Goal: Task Accomplishment & Management: Manage account settings

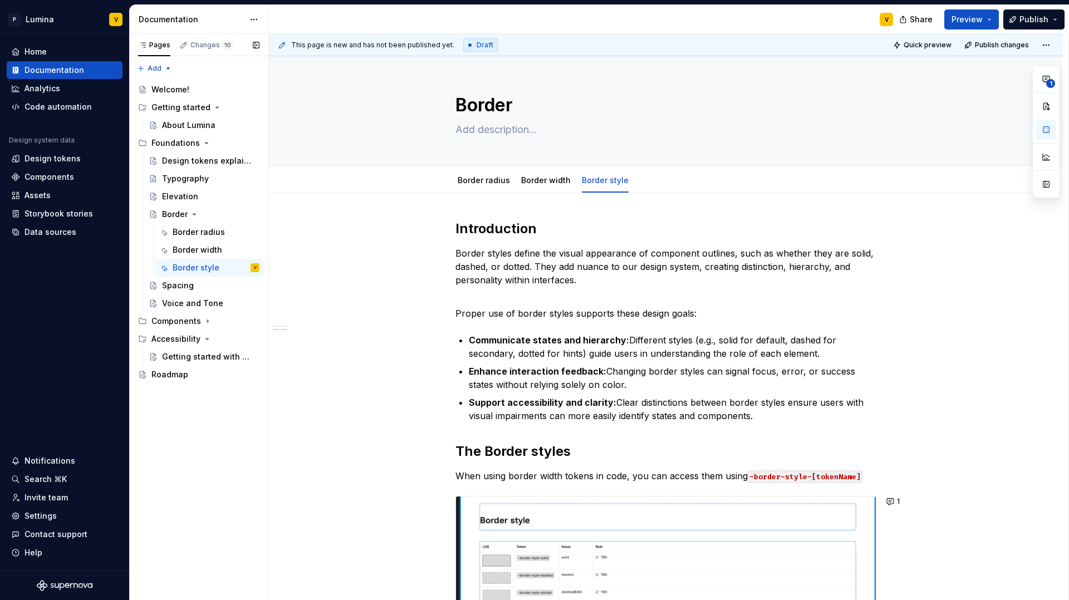
scroll to position [248, 0]
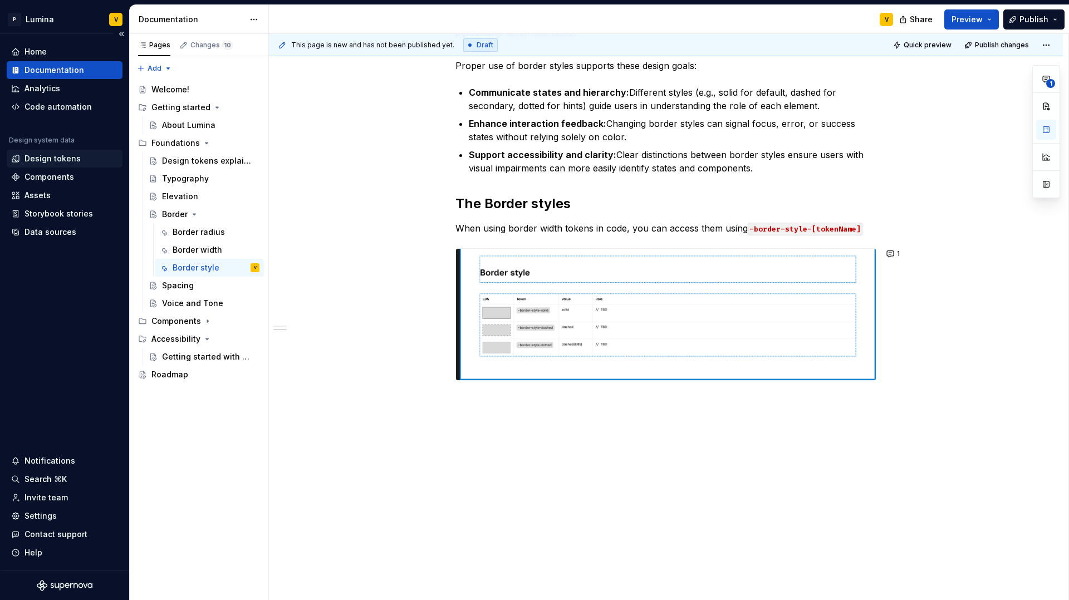
click at [40, 159] on div "Design tokens" at bounding box center [52, 158] width 56 height 11
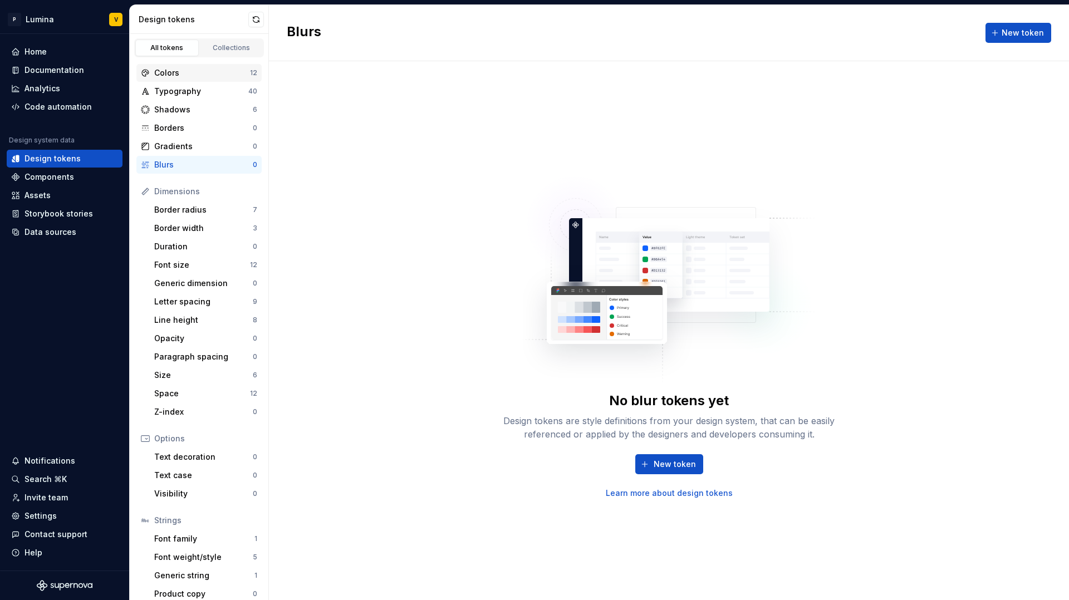
click at [181, 71] on div "Colors" at bounding box center [202, 72] width 96 height 11
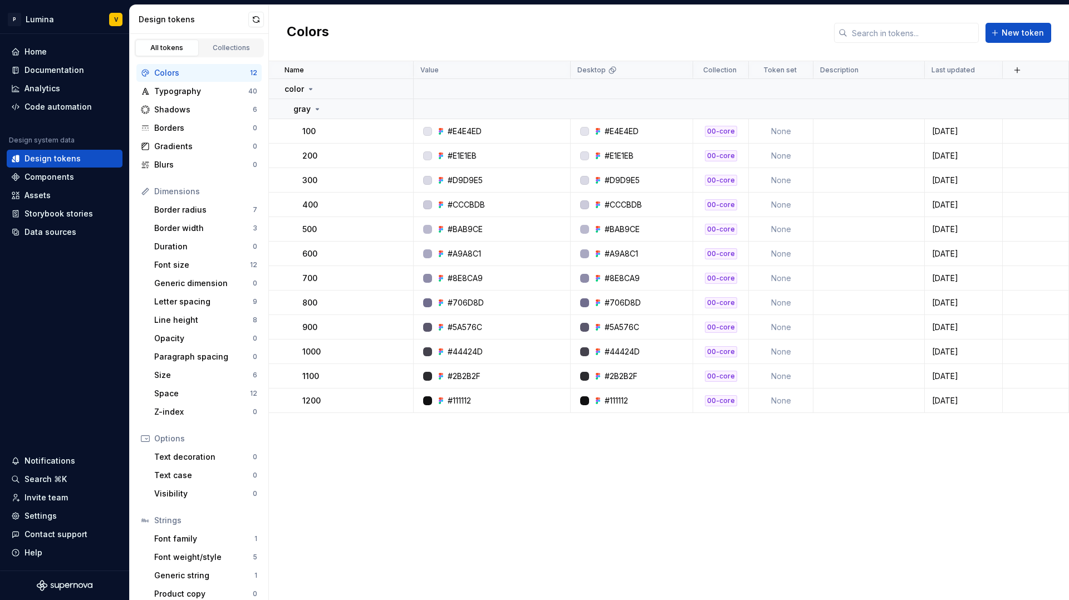
click at [161, 19] on div "Design tokens" at bounding box center [194, 19] width 110 height 11
click at [63, 159] on div "Design tokens" at bounding box center [52, 158] width 56 height 11
click at [38, 517] on div "Settings" at bounding box center [40, 515] width 32 height 11
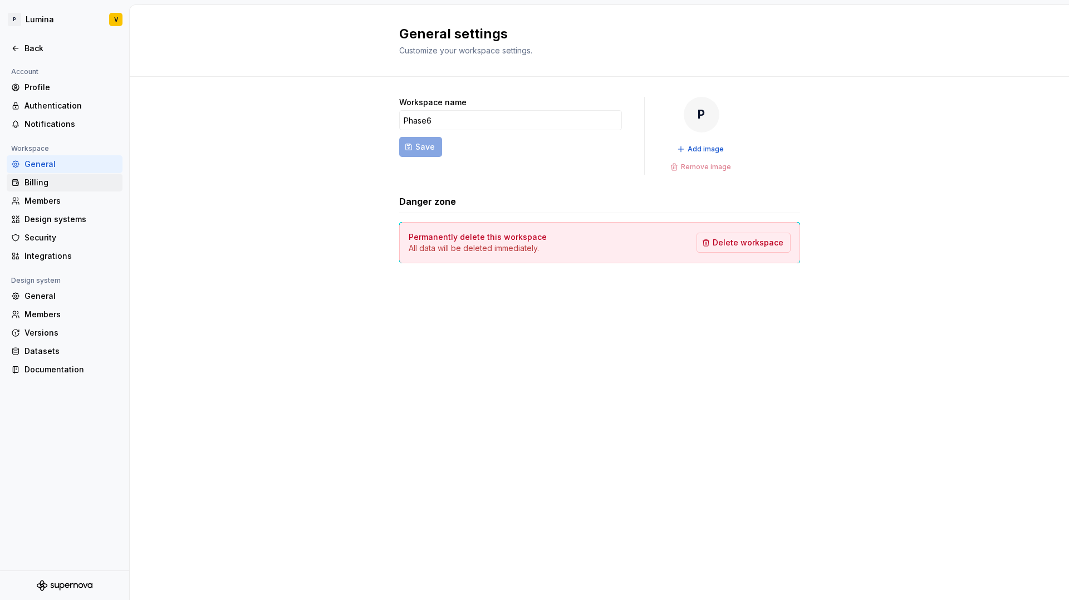
click at [36, 183] on div "Billing" at bounding box center [71, 182] width 94 height 11
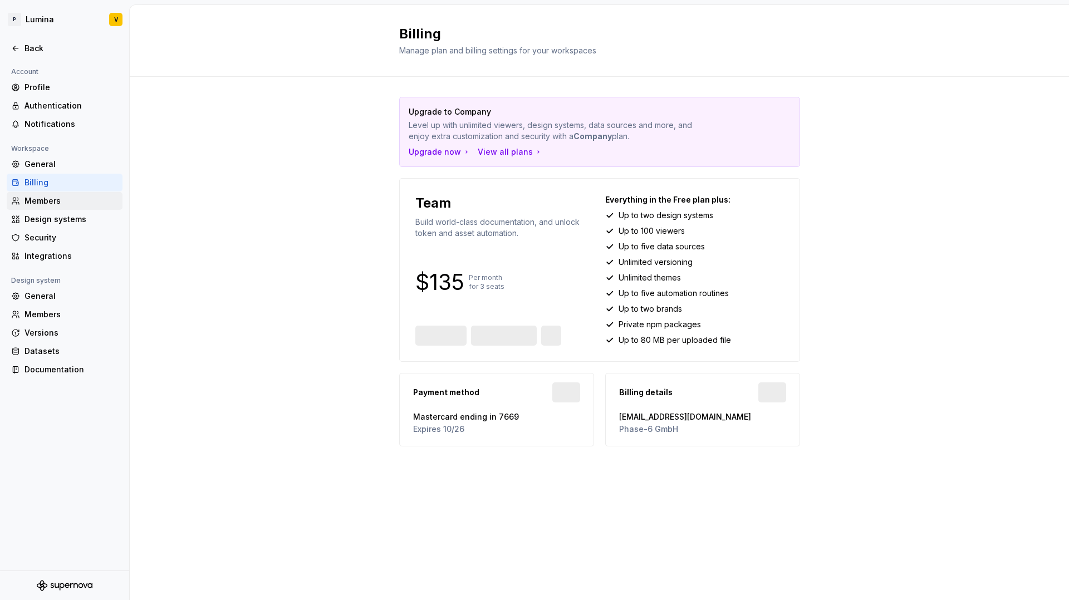
click at [44, 209] on div "Members" at bounding box center [65, 201] width 116 height 18
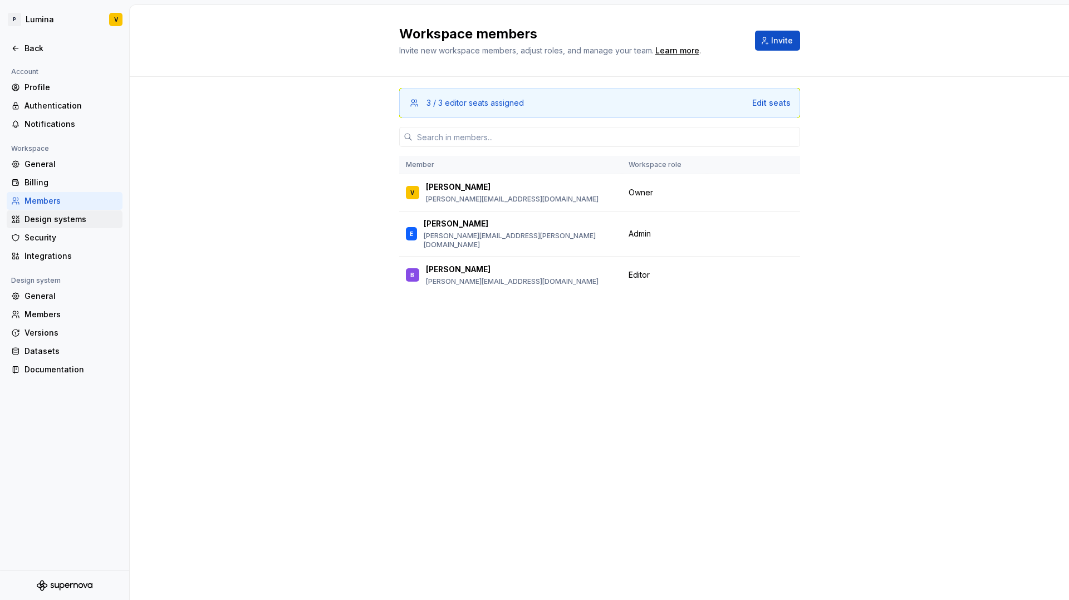
click at [44, 220] on div "Design systems" at bounding box center [71, 219] width 94 height 11
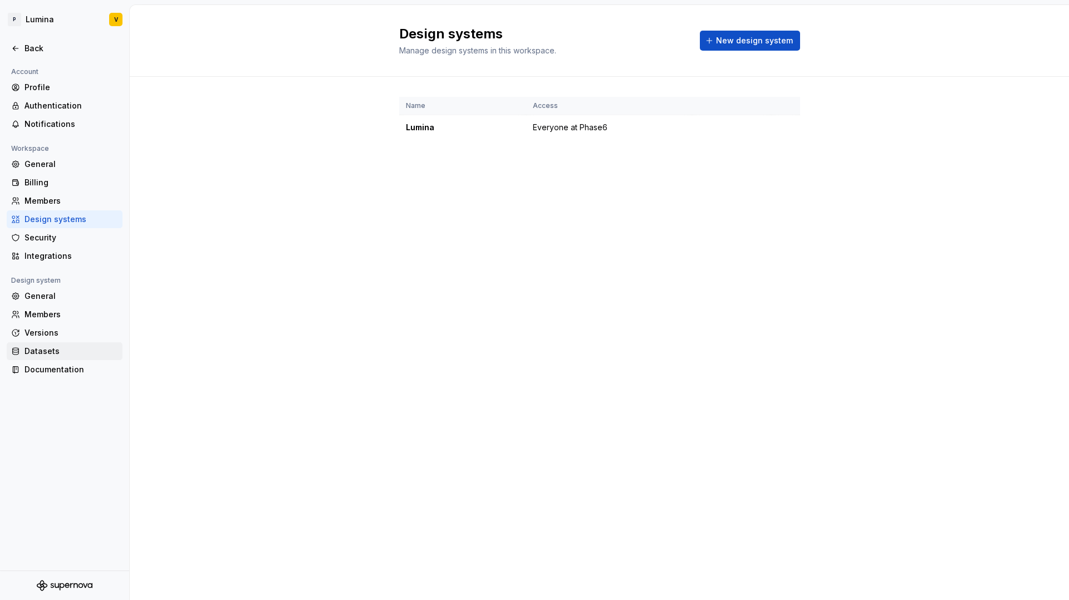
click at [37, 352] on div "Datasets" at bounding box center [71, 351] width 94 height 11
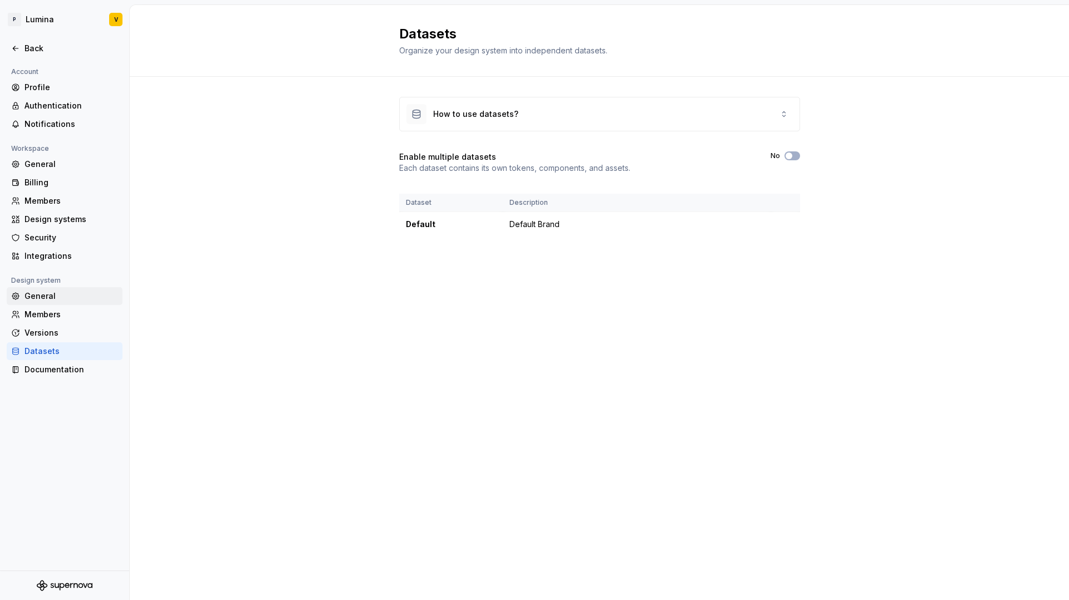
click at [51, 291] on div "General" at bounding box center [71, 296] width 94 height 11
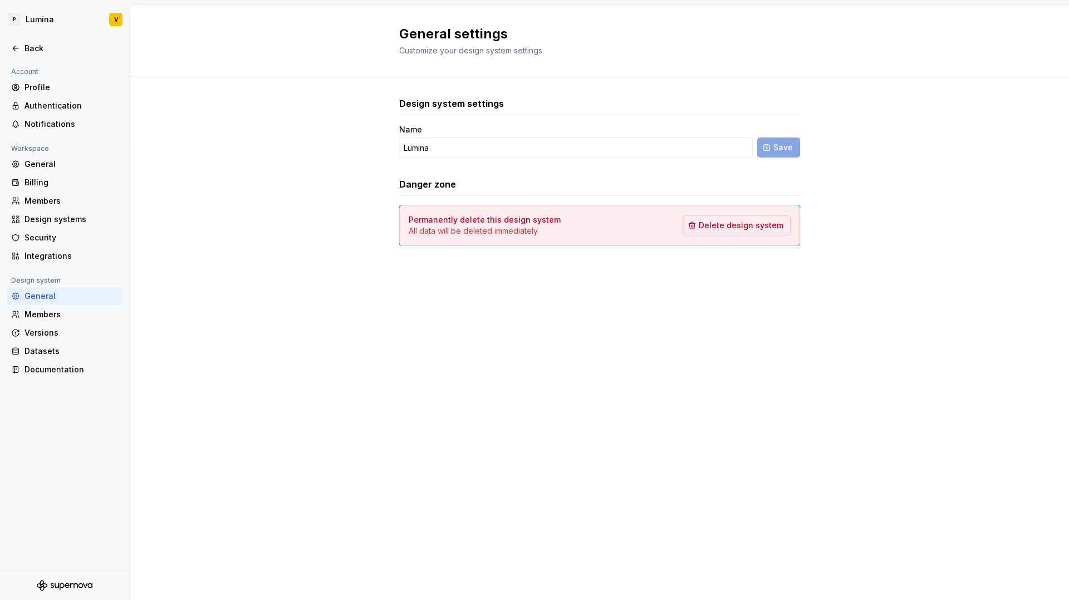
click at [48, 303] on div "General" at bounding box center [65, 296] width 116 height 18
click at [39, 165] on div "General" at bounding box center [71, 164] width 94 height 11
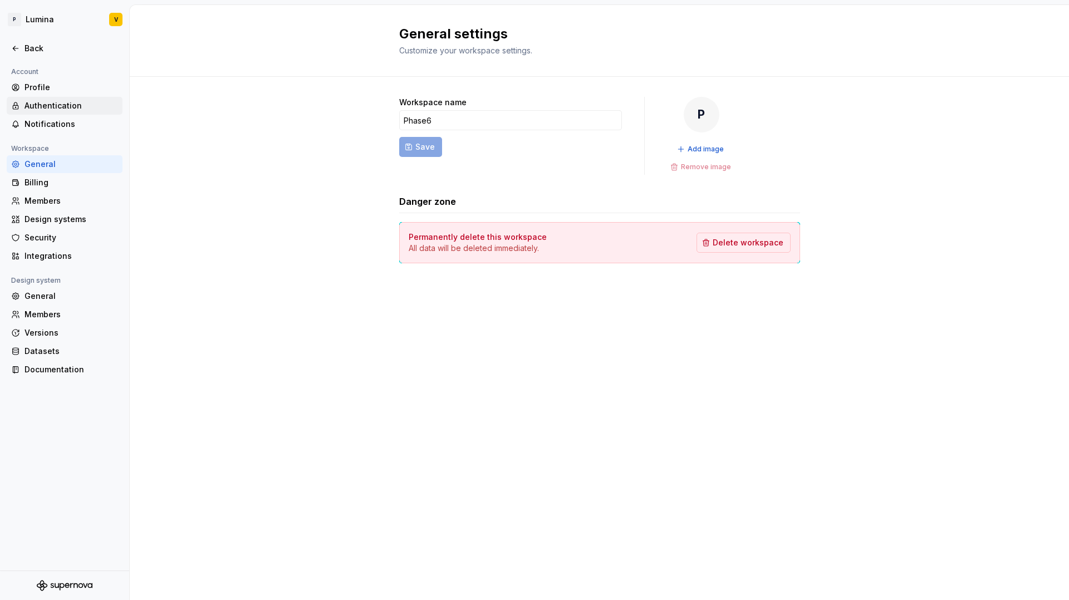
click at [45, 103] on div "Authentication" at bounding box center [71, 105] width 94 height 11
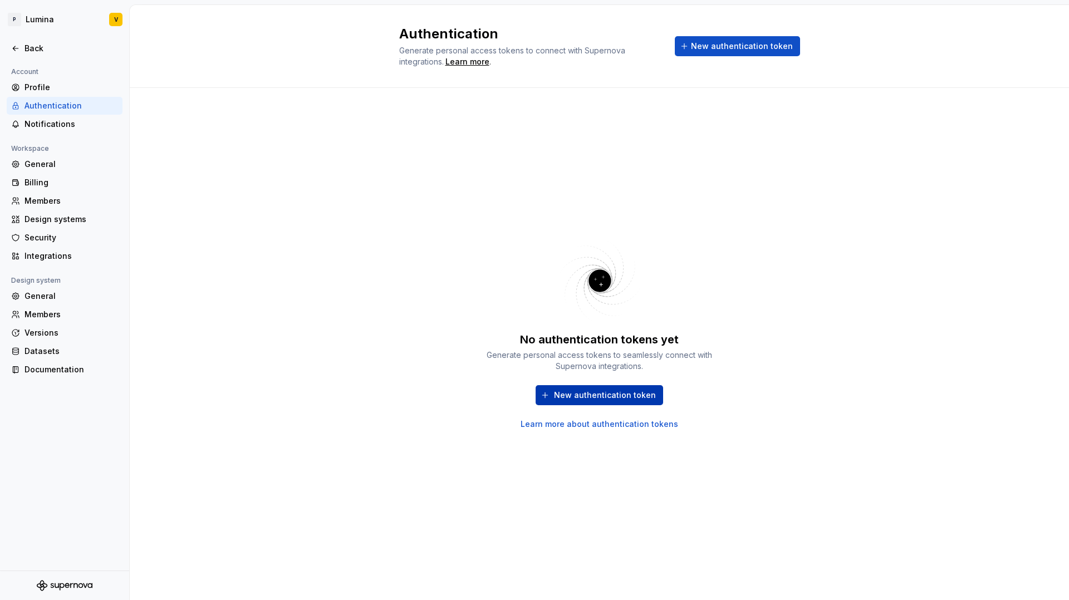
click at [574, 399] on span "New authentication token" at bounding box center [605, 395] width 102 height 11
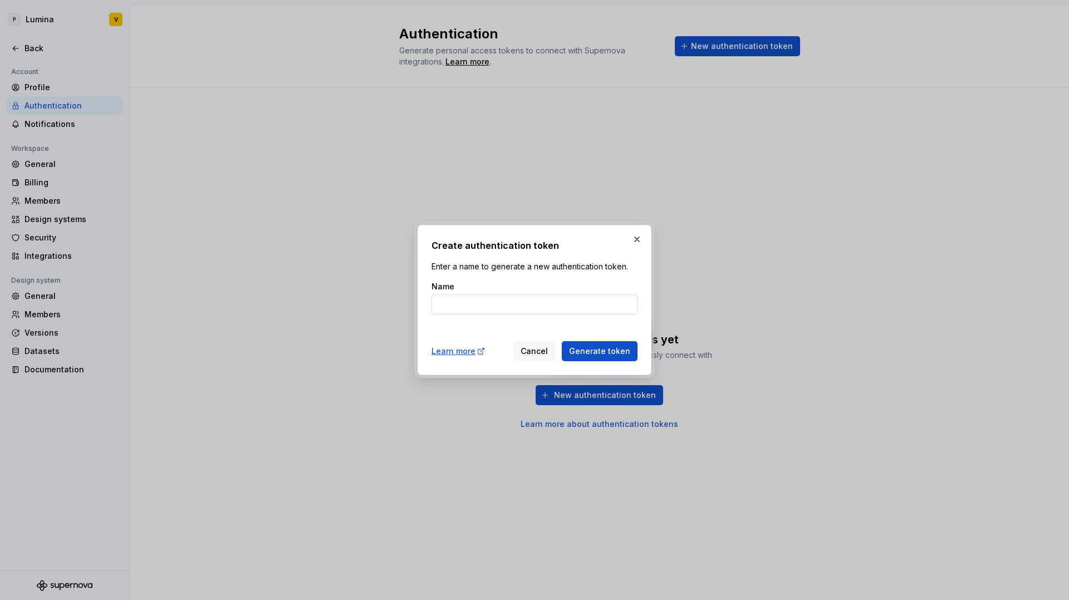
click at [464, 309] on input "Name" at bounding box center [534, 304] width 206 height 20
type input "Token Studio"
click at [593, 352] on span "Generate token" at bounding box center [599, 351] width 61 height 11
click at [599, 352] on span "Generate token" at bounding box center [599, 351] width 61 height 11
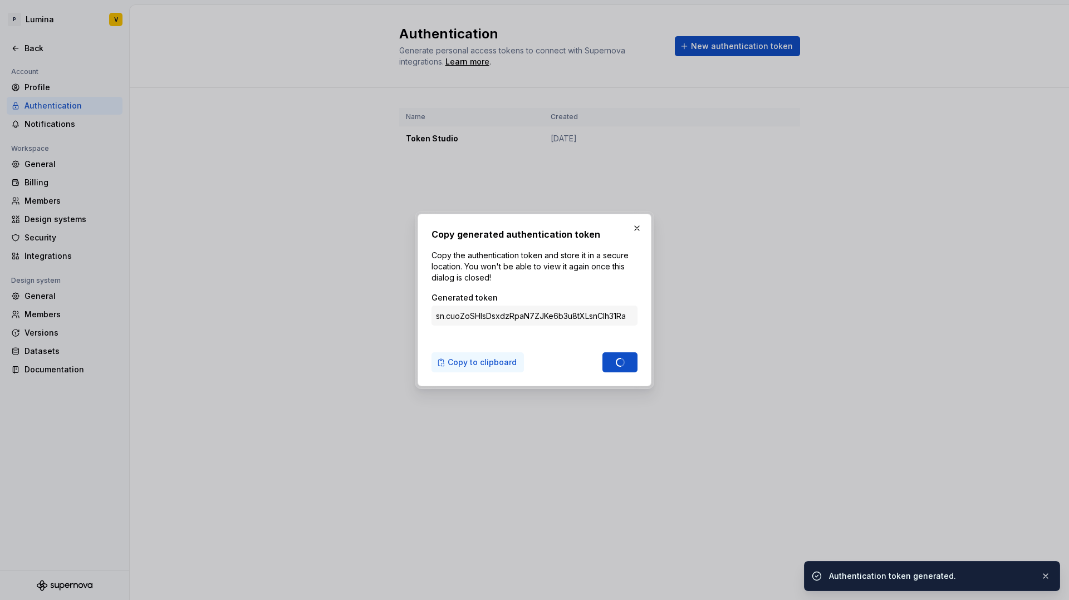
click at [454, 366] on span "Copy to clipboard" at bounding box center [482, 362] width 69 height 11
type input "sn.Wuy9auhJRLAWKwUZ592UhWbJHRPSBNBtlCMX7ek5QCCoOuB8Hd7Wmon7hSBPD4CcKvqWnP2ELhE5…"
